Goal: Information Seeking & Learning: Learn about a topic

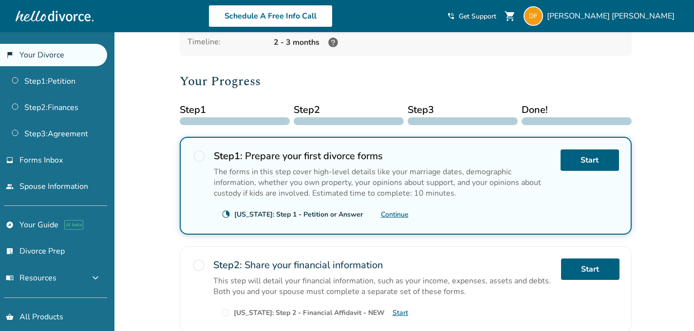
scroll to position [95, 0]
click at [245, 211] on div "[US_STATE]: Step 1 - Petition or Answer" at bounding box center [298, 214] width 129 height 9
click at [298, 218] on div "clock_loader_40 [US_STATE]: Step 1 - Petition or Answer Continue" at bounding box center [311, 214] width 195 height 16
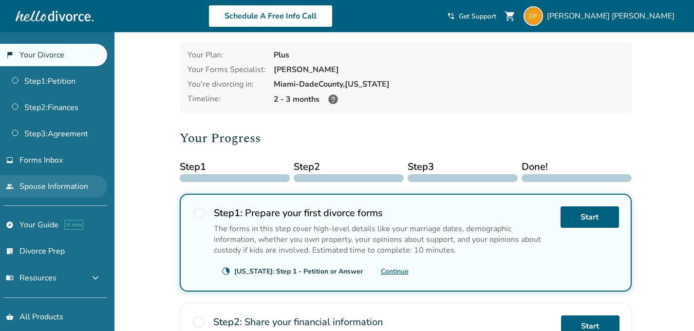
click at [44, 188] on link "people Spouse Information" at bounding box center [53, 186] width 107 height 22
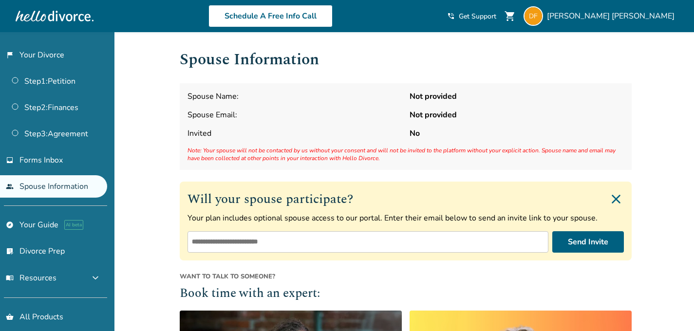
click at [449, 94] on strong "Not provided" at bounding box center [517, 96] width 214 height 11
click at [428, 95] on strong "Not provided" at bounding box center [517, 96] width 214 height 11
click at [240, 105] on div "Spouse Name: Not provided Spouse Email: Not provided Invited No Note: Your spou…" at bounding box center [406, 126] width 452 height 87
click at [238, 92] on span "Spouse Name:" at bounding box center [295, 96] width 214 height 11
click at [657, 15] on span "[PERSON_NAME]" at bounding box center [613, 16] width 132 height 11
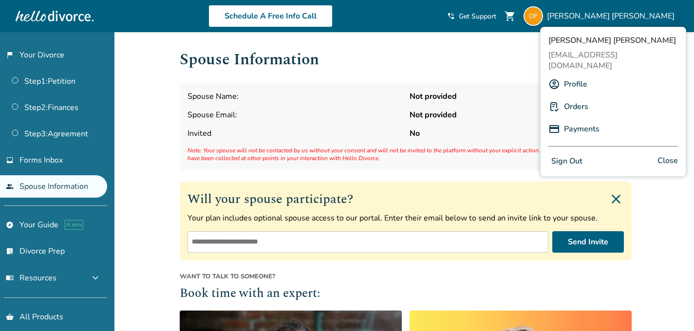
click at [574, 75] on link "Profile" at bounding box center [575, 84] width 23 height 19
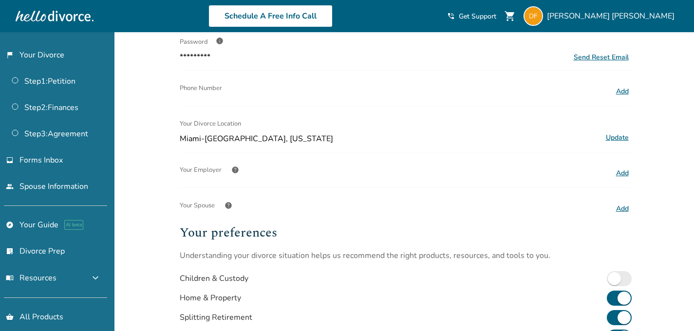
scroll to position [145, 0]
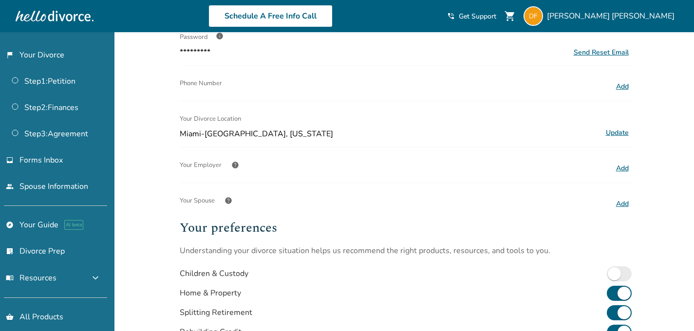
click at [614, 205] on button "Add" at bounding box center [623, 204] width 19 height 13
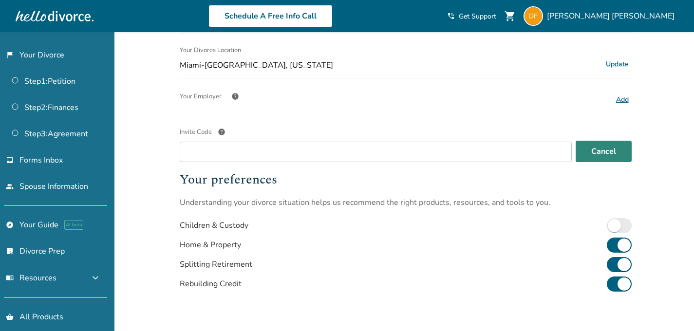
scroll to position [213, 0]
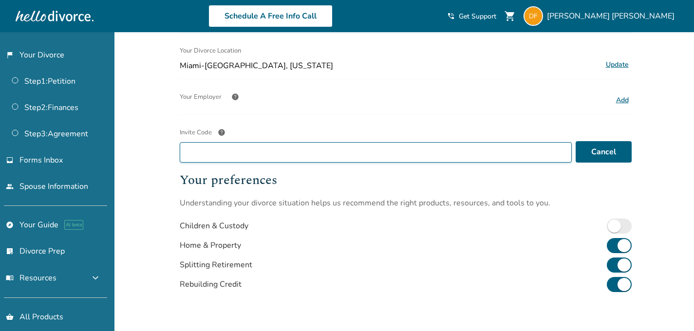
click at [362, 157] on input "Invite Code help" at bounding box center [376, 152] width 392 height 20
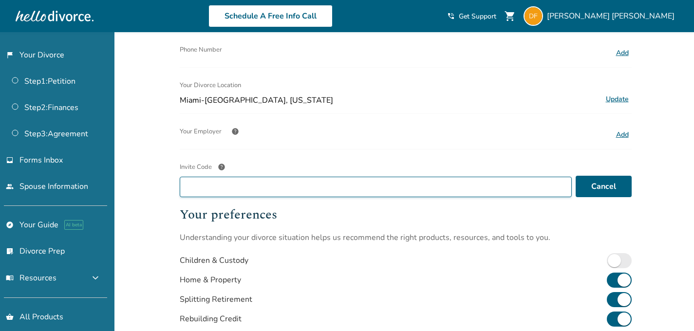
scroll to position [317, 0]
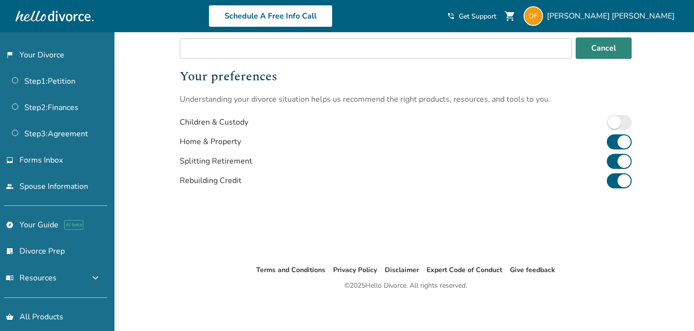
click at [605, 52] on button "Cancel" at bounding box center [604, 48] width 56 height 21
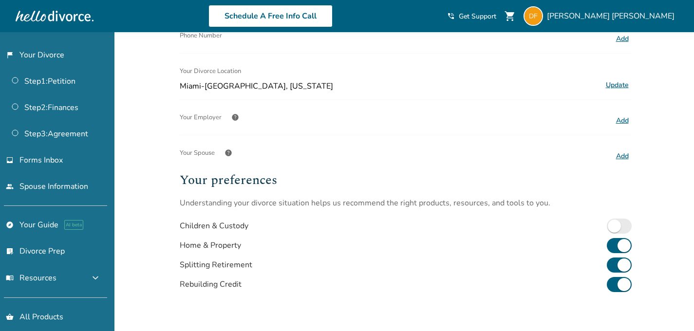
scroll to position [192, 0]
click at [230, 154] on span "help" at bounding box center [229, 154] width 8 height 8
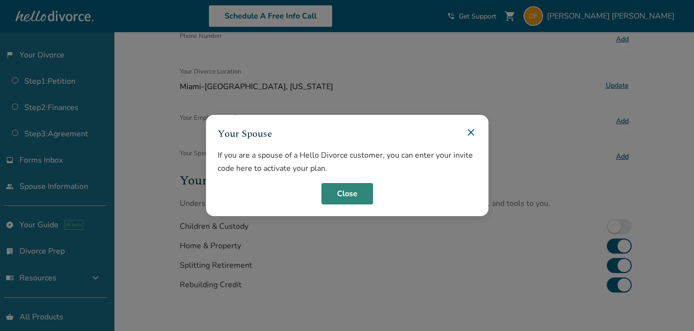
click at [365, 190] on button "Close" at bounding box center [348, 193] width 52 height 21
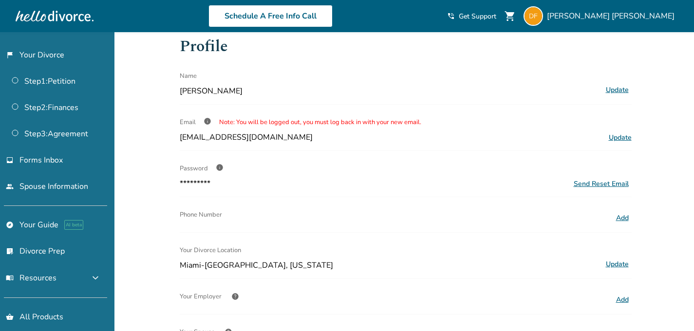
scroll to position [0, 0]
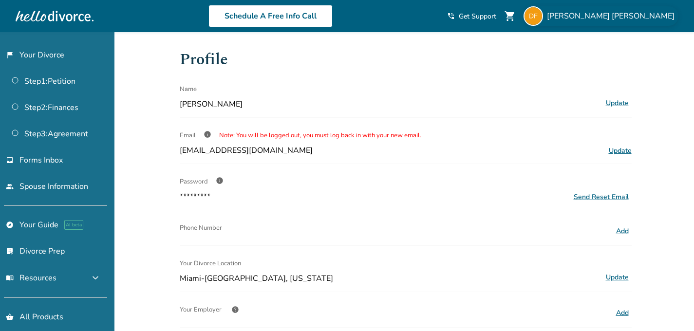
click at [609, 24] on div "[PERSON_NAME]" at bounding box center [601, 15] width 155 height 19
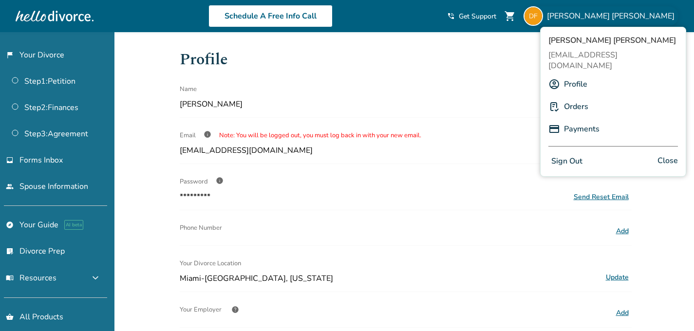
click at [572, 75] on link "Profile" at bounding box center [575, 84] width 23 height 19
click at [670, 154] on span "Close" at bounding box center [668, 161] width 20 height 14
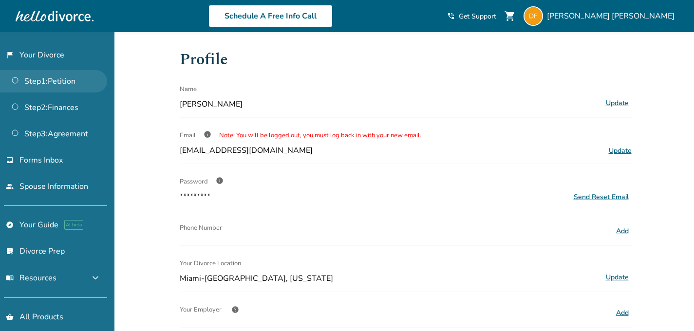
click at [67, 81] on link "Step 1 : Petition" at bounding box center [53, 81] width 107 height 22
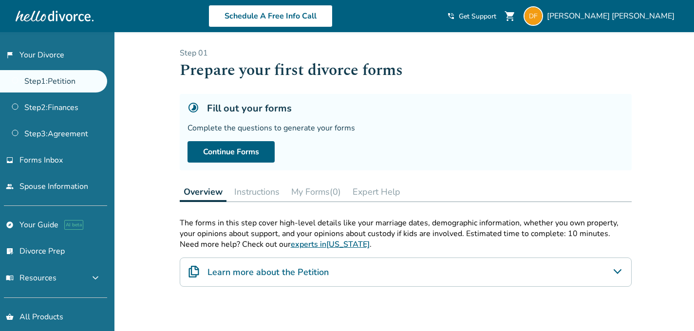
click at [254, 196] on button "Instructions" at bounding box center [257, 191] width 53 height 19
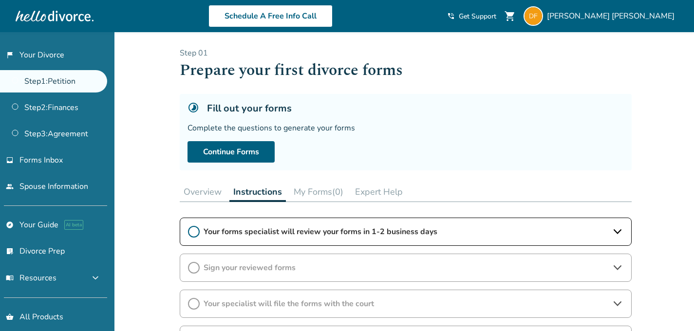
click at [384, 190] on button "Expert Help" at bounding box center [379, 191] width 56 height 19
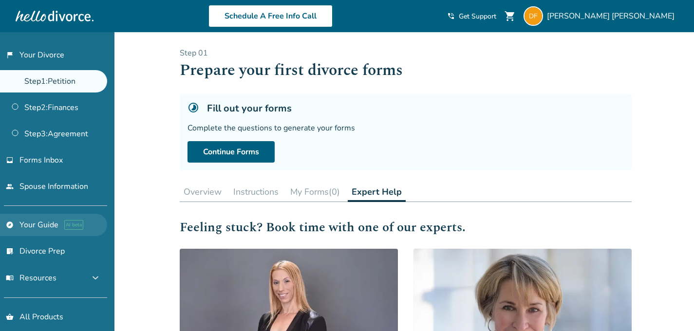
click at [43, 225] on link "explore Your Guide AI beta" at bounding box center [53, 225] width 107 height 22
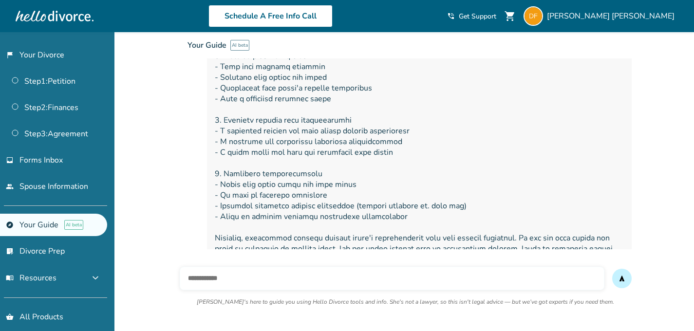
scroll to position [1223, 0]
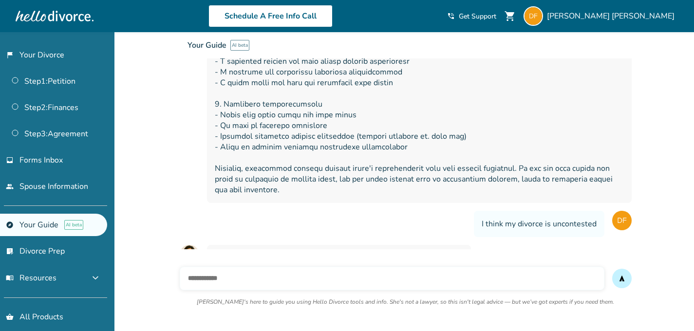
click at [227, 278] on input "text" at bounding box center [392, 278] width 425 height 23
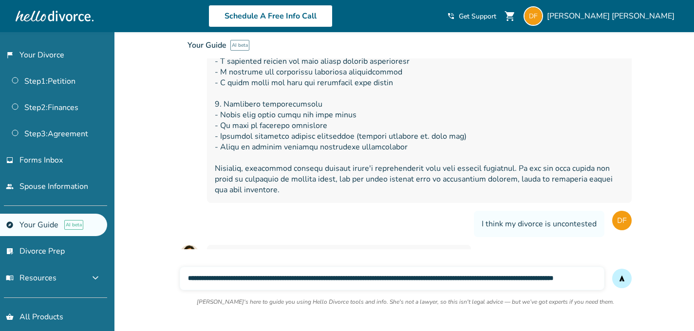
scroll to position [0, 38]
type input "**********"
click at [613, 269] on button "send" at bounding box center [622, 278] width 19 height 19
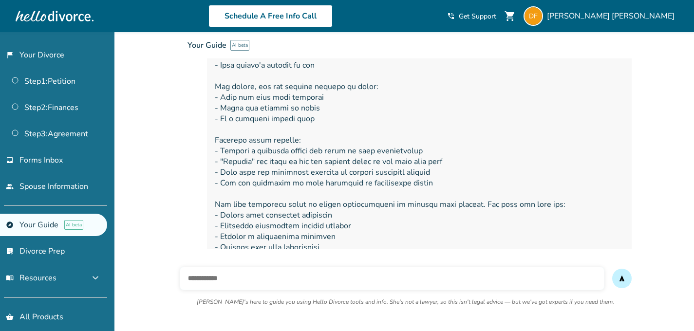
scroll to position [1678, 0]
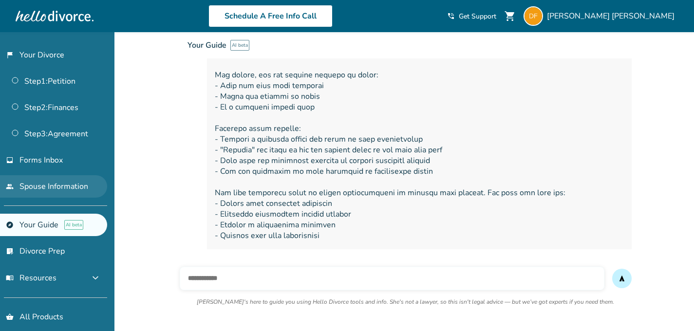
click at [53, 189] on link "people Spouse Information" at bounding box center [53, 186] width 107 height 22
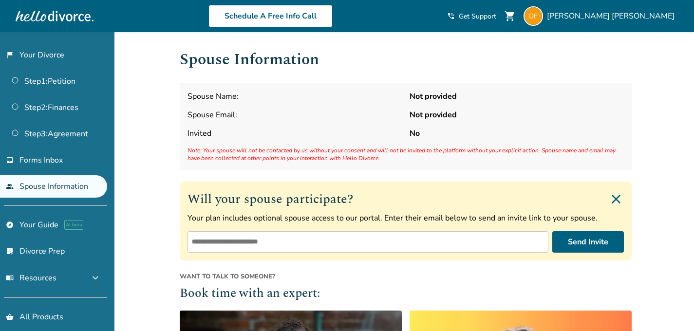
click at [217, 244] on input "email" at bounding box center [368, 241] width 361 height 21
type input "**********"
click at [578, 244] on button "Send Invite" at bounding box center [589, 241] width 72 height 21
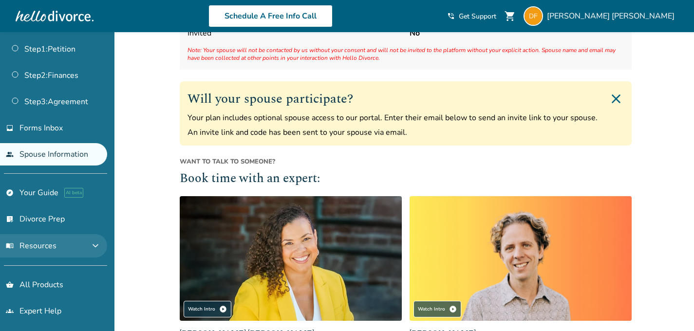
scroll to position [33, 0]
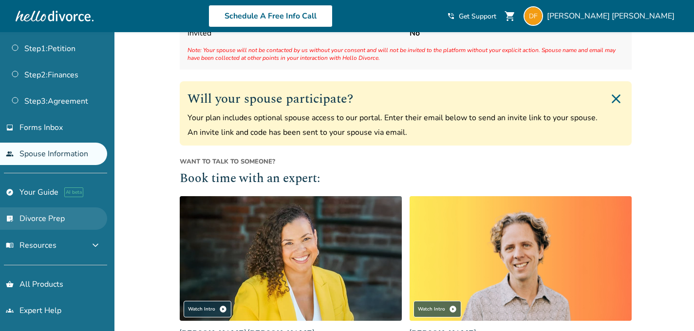
click at [62, 220] on link "list_alt_check Divorce Prep" at bounding box center [53, 219] width 107 height 22
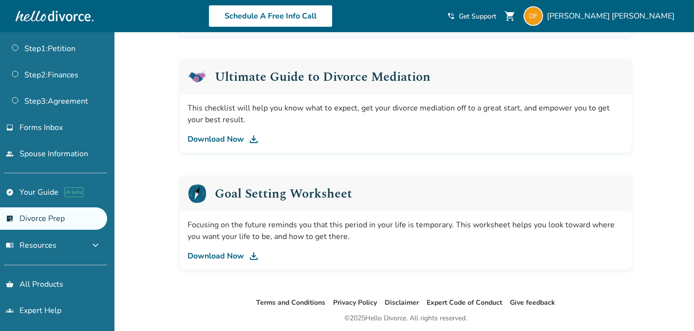
scroll to position [595, 0]
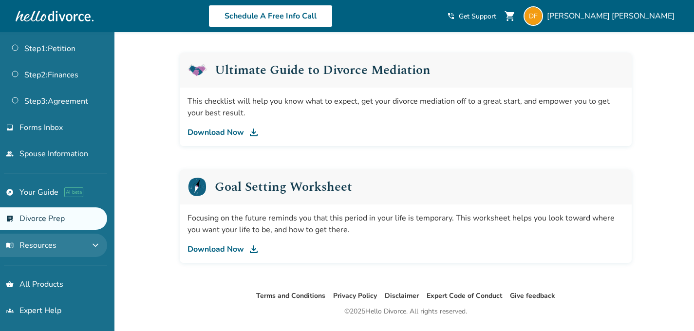
click at [99, 245] on span "expand_more" at bounding box center [96, 246] width 12 height 12
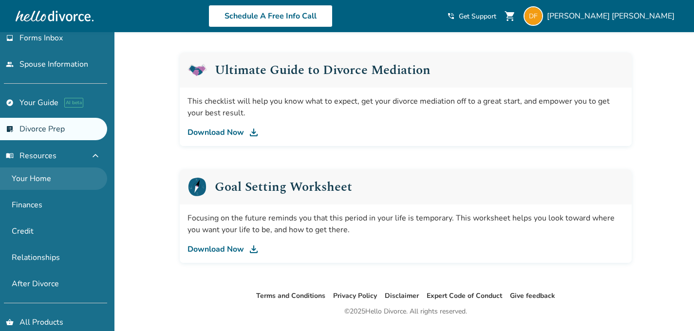
scroll to position [127, 0]
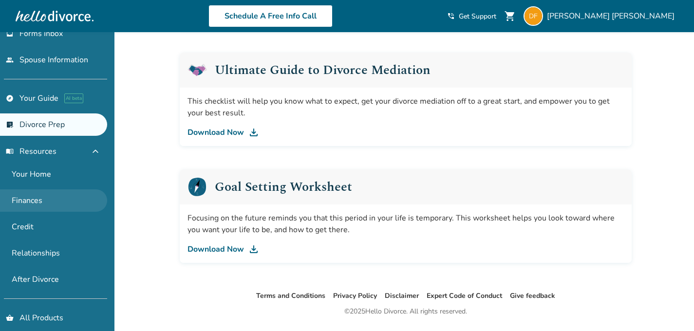
click at [41, 197] on link "Finances" at bounding box center [53, 201] width 107 height 22
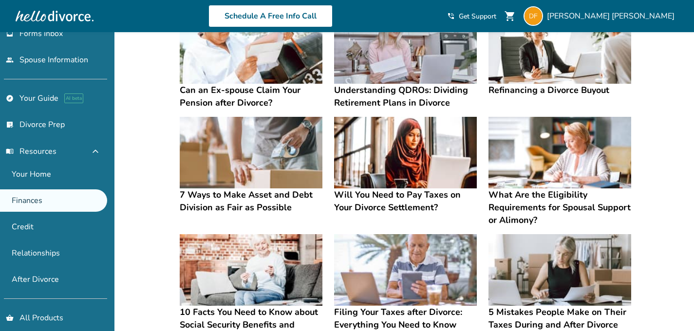
scroll to position [231, 0]
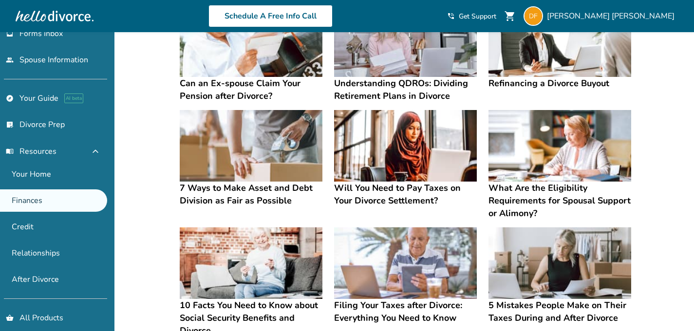
click at [510, 193] on h4 "What Are the Eligibility Requirements for Spousal Support or Alimony?" at bounding box center [560, 201] width 143 height 38
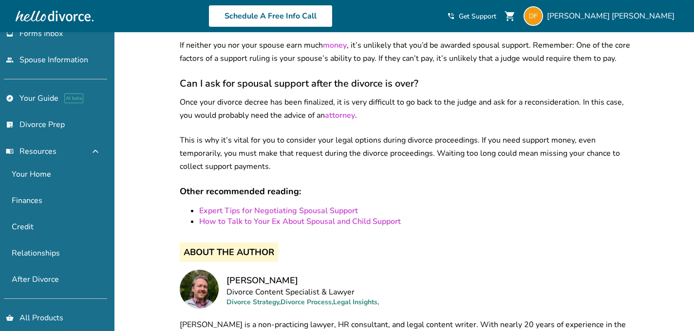
scroll to position [1665, 0]
click at [317, 205] on link "Expert Tips for Negotiating Spousal Support" at bounding box center [278, 210] width 159 height 11
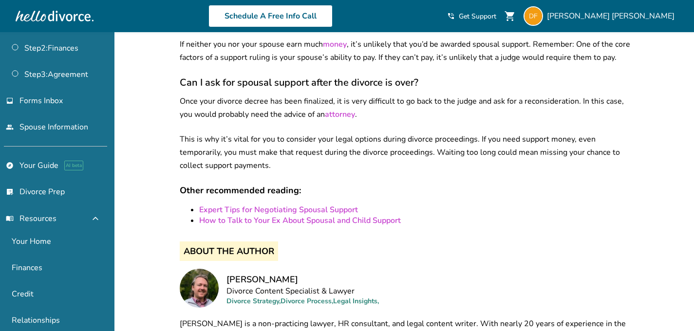
scroll to position [71, 0]
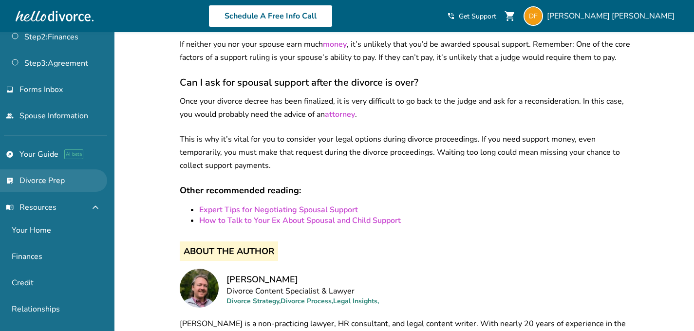
click at [45, 183] on link "list_alt_check Divorce Prep" at bounding box center [53, 181] width 107 height 22
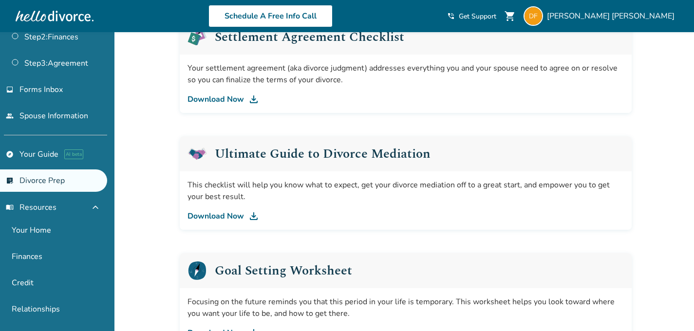
scroll to position [512, 0]
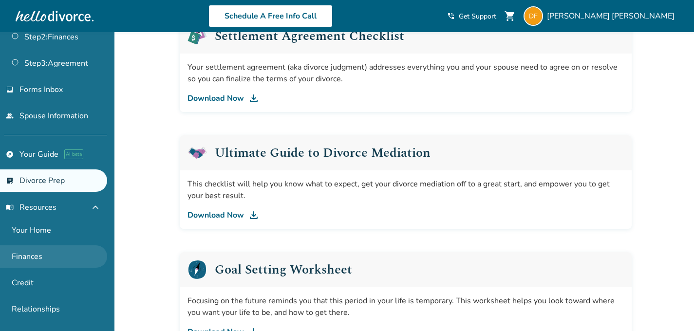
click at [47, 264] on link "Finances" at bounding box center [53, 257] width 107 height 22
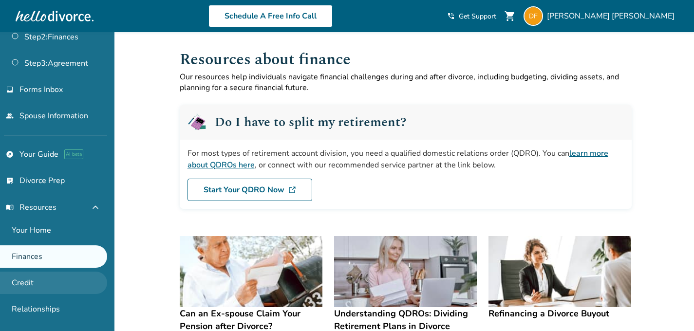
click at [26, 279] on link "Credit" at bounding box center [53, 283] width 107 height 22
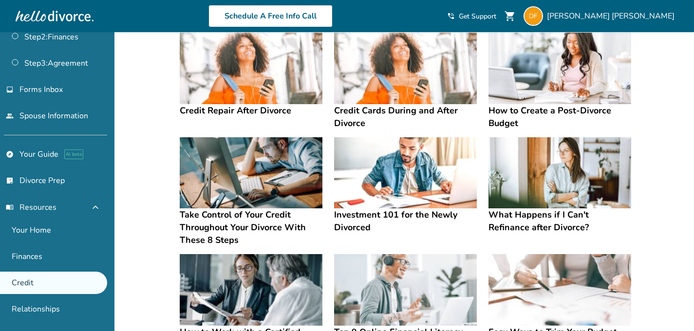
scroll to position [79, 0]
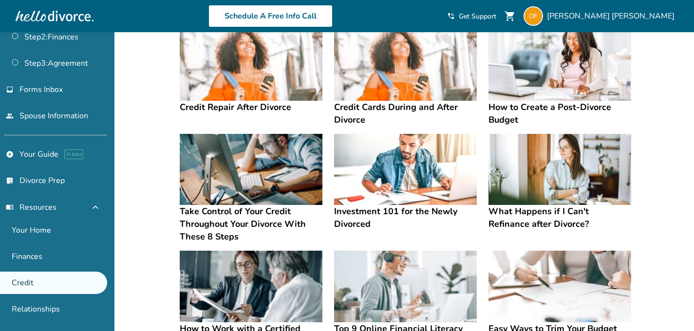
click at [57, 17] on div at bounding box center [55, 15] width 78 height 19
